Goal: Task Accomplishment & Management: Complete application form

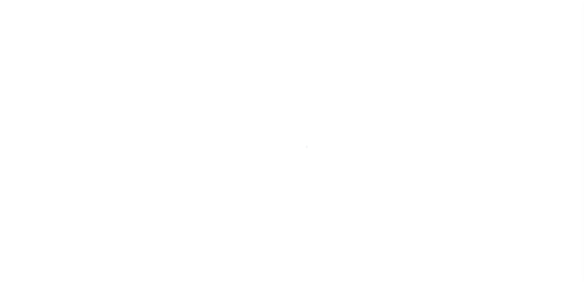
scroll to position [17, 0]
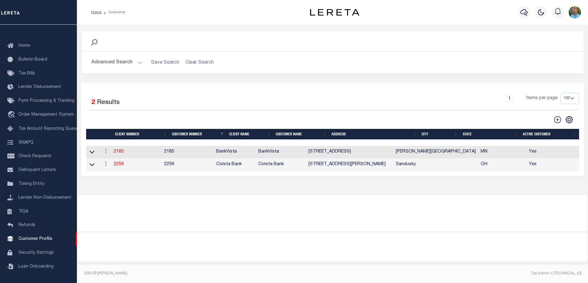
click at [104, 66] on button "Advanced Search" at bounding box center [116, 63] width 51 height 12
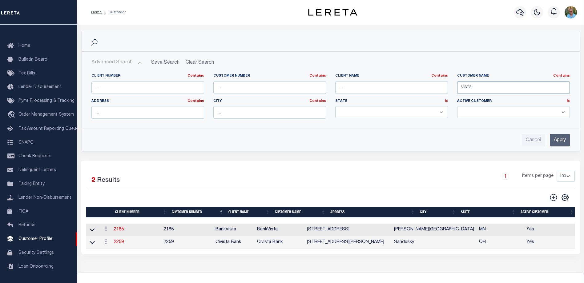
drag, startPoint x: 486, startPoint y: 87, endPoint x: 441, endPoint y: 87, distance: 44.9
click at [441, 87] on div "Client Number Contains Contains Is Customer Number Contains Contains Is Contains" at bounding box center [330, 99] width 487 height 50
type input "hawthorn"
click at [557, 139] on input "Apply" at bounding box center [559, 140] width 20 height 13
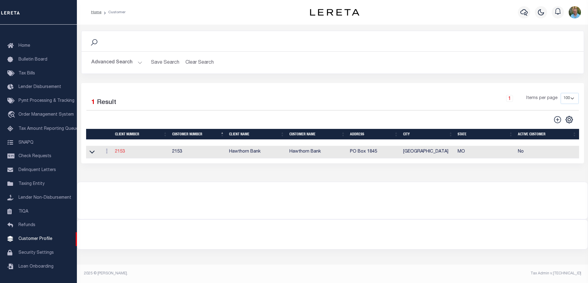
click at [122, 152] on link "2153" at bounding box center [120, 151] width 10 height 4
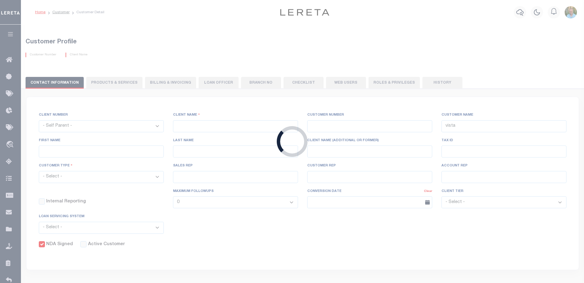
select select
type input "Hawthorn Bank"
type input "2153"
type input "Hawthorn Bank"
type input "[PERSON_NAME]"
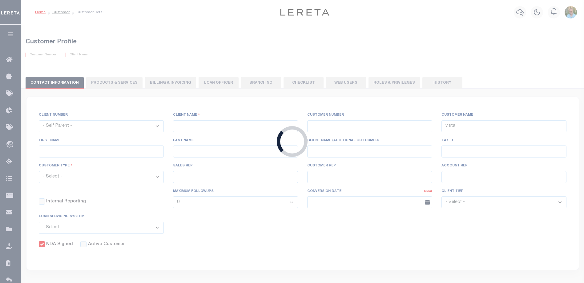
type input "[PERSON_NAME]"
select select "JHS"
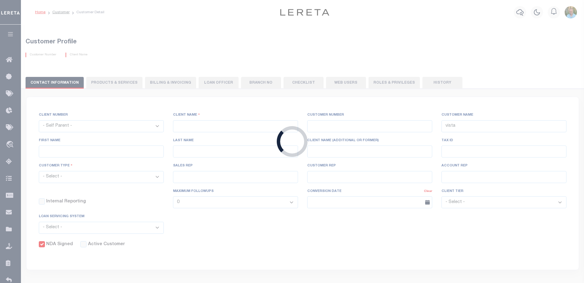
checkbox input "true"
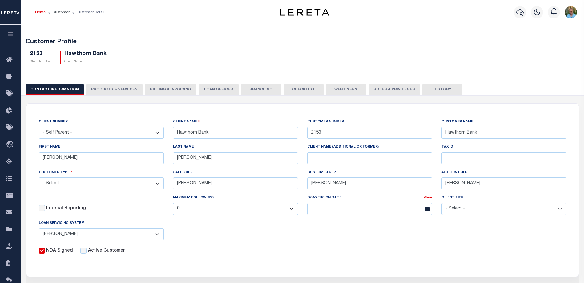
click at [425, 92] on button "History" at bounding box center [442, 90] width 40 height 12
